Goal: Communication & Community: Answer question/provide support

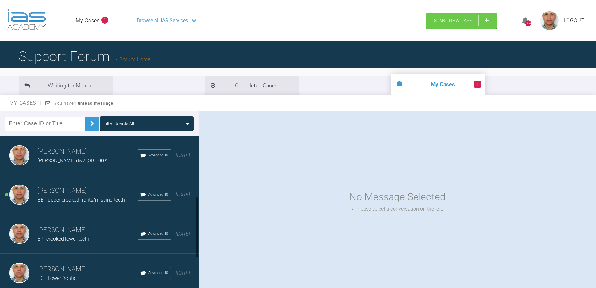
scroll to position [157, 0]
click at [74, 199] on div "BB - upper crooked fronts/missing teeth" at bounding box center [88, 199] width 100 height 8
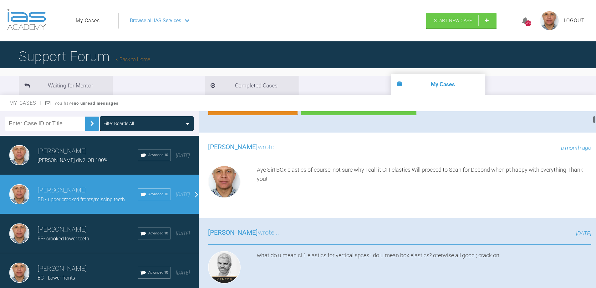
scroll to position [219, 0]
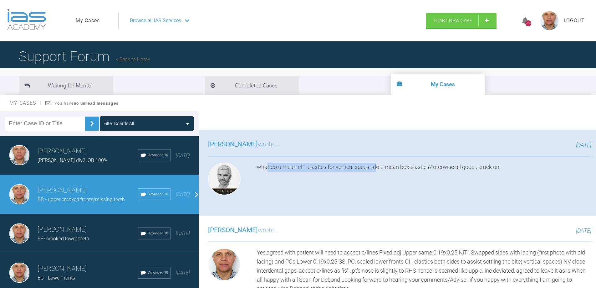
drag, startPoint x: 277, startPoint y: 169, endPoint x: 376, endPoint y: 174, distance: 99.1
click at [376, 174] on div "what do u mean cl 1 elastics for vertical spces ; do u mean box elastics? oterw…" at bounding box center [424, 180] width 335 height 35
click at [410, 185] on div "what do u mean cl 1 elastics for vertical spces ; do u mean box elastics? oterw…" at bounding box center [424, 180] width 335 height 35
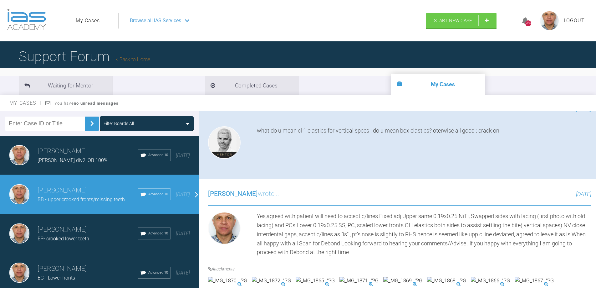
scroll to position [313, 0]
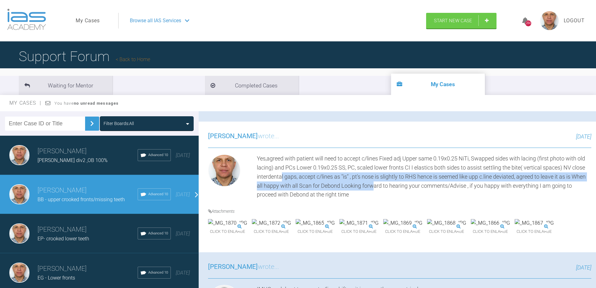
drag, startPoint x: 297, startPoint y: 180, endPoint x: 396, endPoint y: 187, distance: 99.5
click at [396, 187] on div "Yes,agreed with patient will need to accept c/lines Fixed adj Upper same 0.19x0…" at bounding box center [424, 176] width 335 height 45
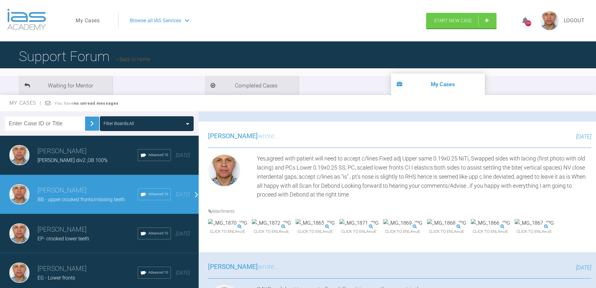
click at [416, 197] on div "Yes,agreed with patient will need to accept c/lines Fixed adj Upper same 0.19x0…" at bounding box center [424, 176] width 335 height 45
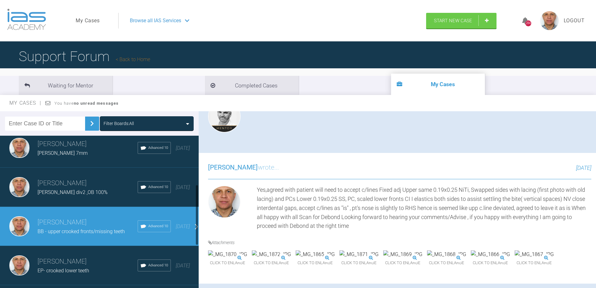
scroll to position [125, 0]
click at [45, 188] on h3 "[PERSON_NAME]" at bounding box center [88, 182] width 100 height 11
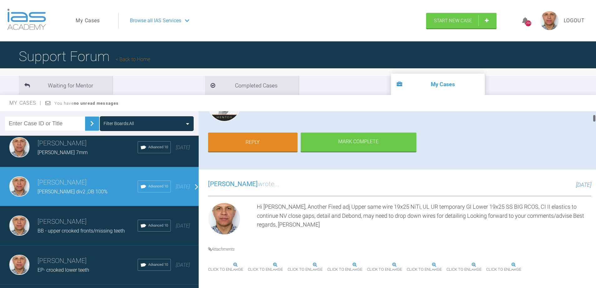
scroll to position [0, 0]
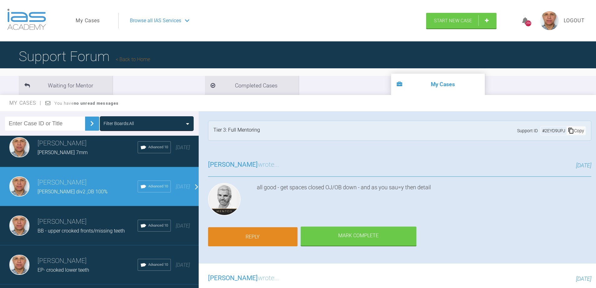
click at [254, 237] on link "Reply" at bounding box center [253, 236] width 90 height 19
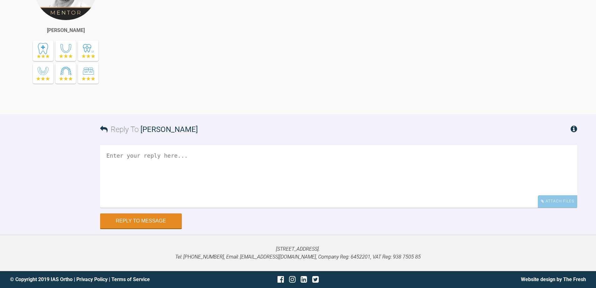
scroll to position [8535, 0]
click at [560, 204] on div "Attach Files" at bounding box center [557, 201] width 39 height 12
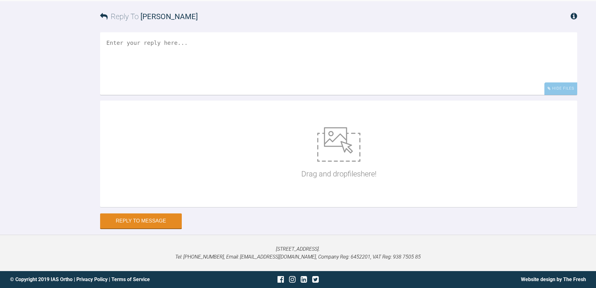
click at [249, 207] on div "Drag and drop files here!" at bounding box center [338, 154] width 477 height 106
click at [335, 152] on img at bounding box center [338, 144] width 43 height 34
type input "C:\fakepath\_MG_2341.JPG"
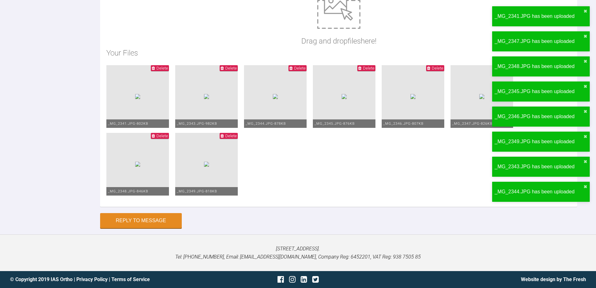
scroll to position [8617, 0]
drag, startPoint x: 137, startPoint y: 75, endPoint x: 199, endPoint y: 90, distance: 63.7
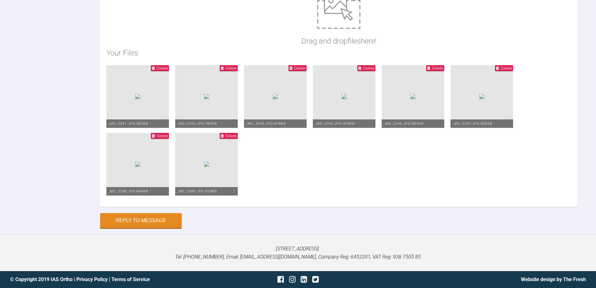
scroll to position [8711, 0]
drag, startPoint x: 106, startPoint y: 45, endPoint x: 109, endPoint y: 46, distance: 3.2
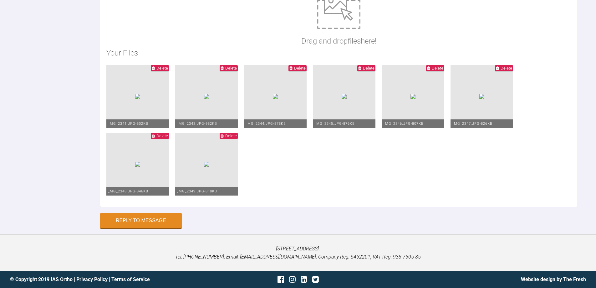
type textarea "Hi [PERSON_NAME], here we have got another fixed adj Upper same 19x25 NiTi ,las…"
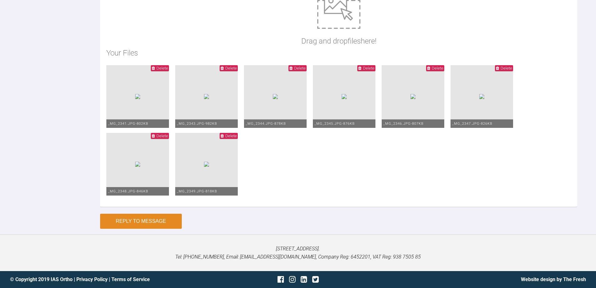
click at [151, 219] on button "Reply to Message" at bounding box center [141, 221] width 82 height 15
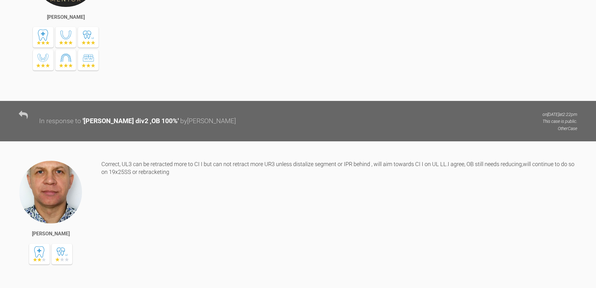
scroll to position [0, 0]
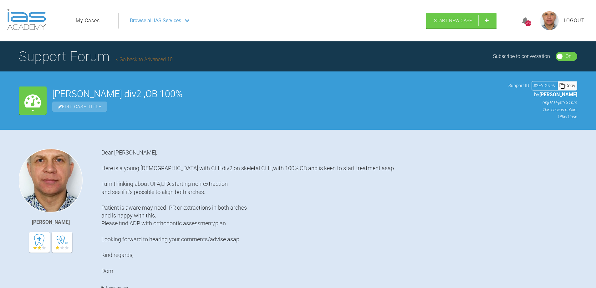
click at [79, 20] on link "My Cases" at bounding box center [88, 21] width 24 height 8
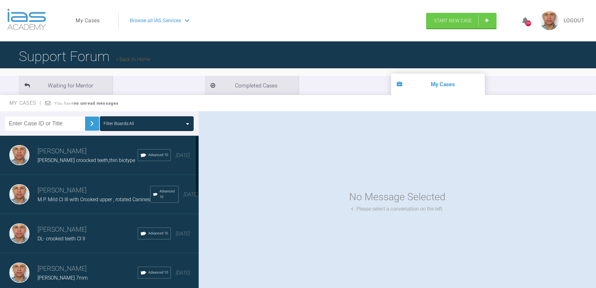
scroll to position [63, 0]
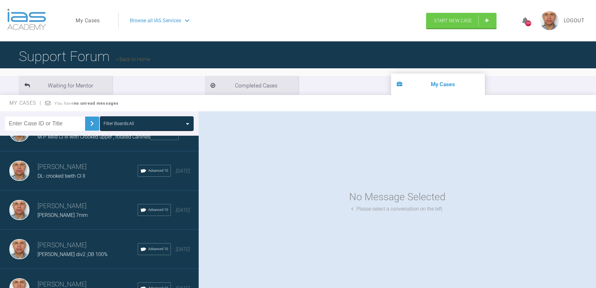
click at [51, 178] on span "DL- crooked teeth CI II" at bounding box center [62, 176] width 48 height 6
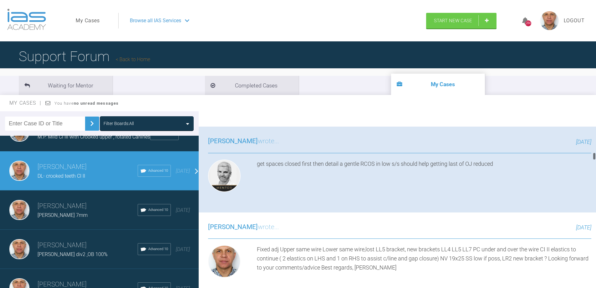
scroll to position [1252, 0]
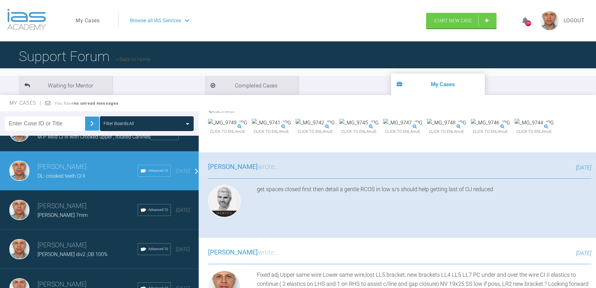
drag, startPoint x: 264, startPoint y: 145, endPoint x: 462, endPoint y: 151, distance: 198.3
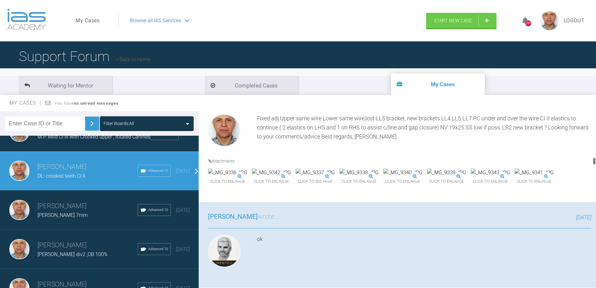
scroll to position [1409, 0]
drag, startPoint x: 278, startPoint y: 160, endPoint x: 539, endPoint y: 168, distance: 261.6
drag, startPoint x: 316, startPoint y: 159, endPoint x: 445, endPoint y: 178, distance: 129.8
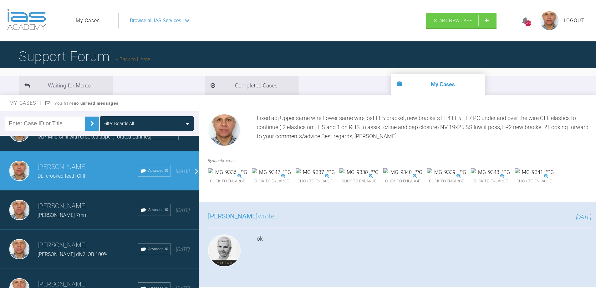
drag, startPoint x: 267, startPoint y: 163, endPoint x: 434, endPoint y: 189, distance: 169.3
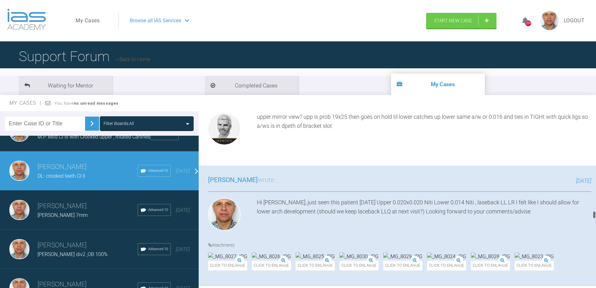
scroll to position [3016, 0]
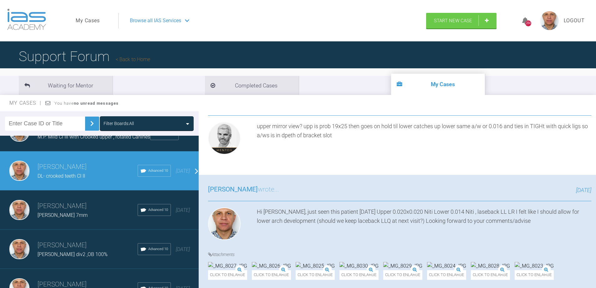
drag, startPoint x: 594, startPoint y: 200, endPoint x: 580, endPoint y: 219, distance: 23.3
click at [582, 214] on div "[PERSON_NAME] DL- crooked teeth CI II a few seconds ago Tier 3: Full Mentoring …" at bounding box center [398, 200] width 398 height 179
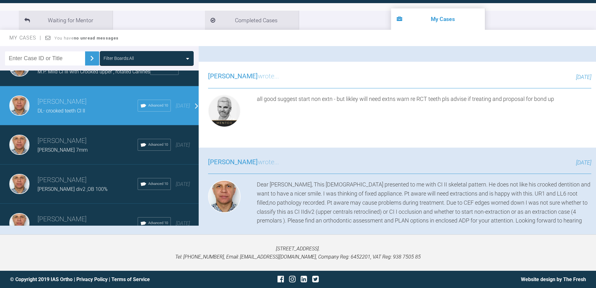
scroll to position [0, 0]
